Goal: Communication & Community: Answer question/provide support

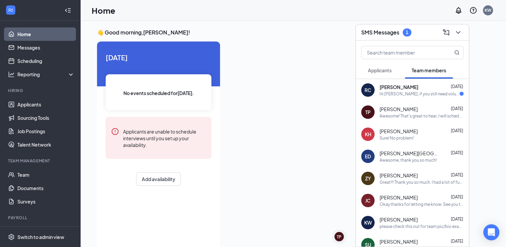
click at [402, 93] on div "Hi [PERSON_NAME], if you still need volunteers for [DATE] I'd be happy to do it!" at bounding box center [419, 94] width 80 height 6
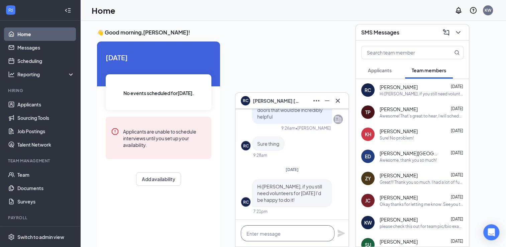
click at [288, 235] on textarea at bounding box center [288, 233] width 94 height 16
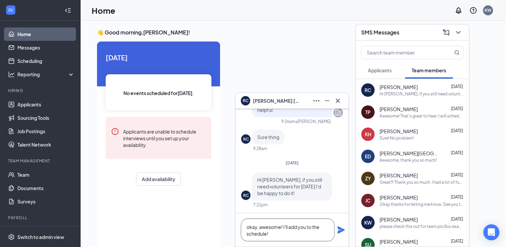
click at [311, 229] on textarea "okay, awesome! I'll add you to the schedule!" at bounding box center [288, 229] width 94 height 23
click at [248, 225] on textarea "okay, awesome! I'll add you to the schedule!" at bounding box center [288, 229] width 94 height 23
type textarea "Okay, awesome! I'll add you to the schedule!"
click at [338, 232] on icon "Plane" at bounding box center [340, 229] width 7 height 7
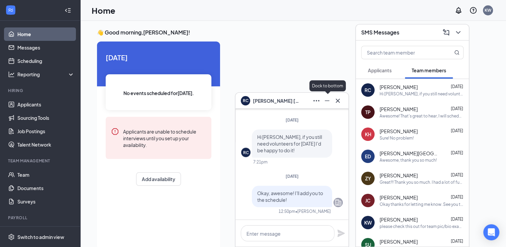
click at [325, 103] on icon "Minimize" at bounding box center [327, 101] width 8 height 8
